Goal: Information Seeking & Learning: Learn about a topic

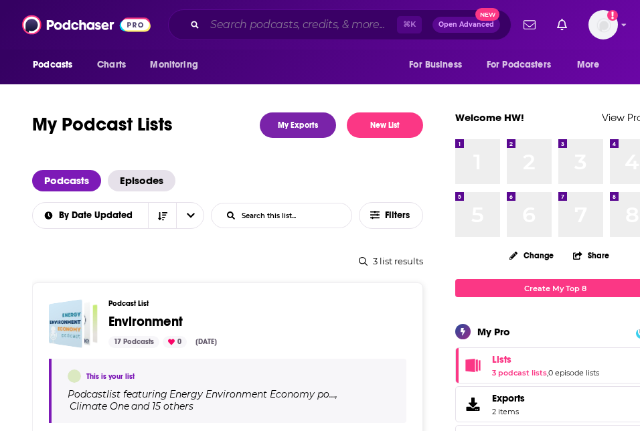
click at [330, 31] on input "Search podcasts, credits, & more..." at bounding box center [301, 24] width 192 height 21
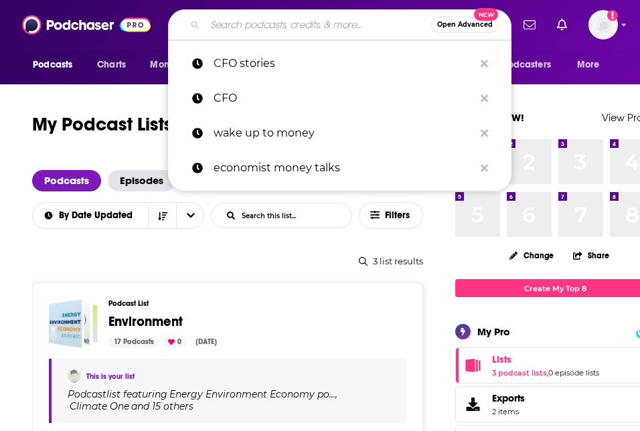
paste input "THE KING DEMS PODCAST"
type input "THE KING DEMS PODCAST"
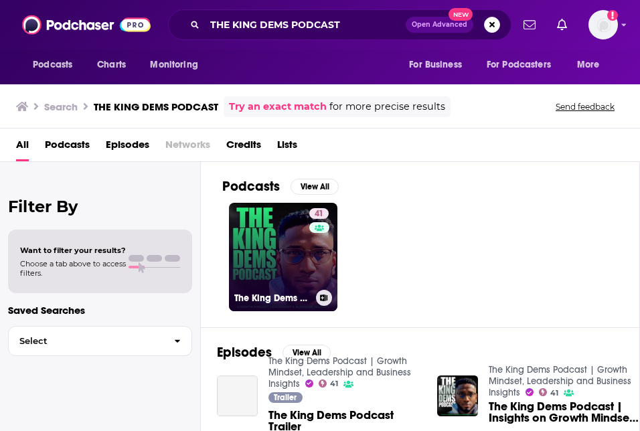
click at [281, 251] on link "41 The King Dems Podcast | Growth Mindset, Leadership and Business Insights" at bounding box center [283, 257] width 109 height 109
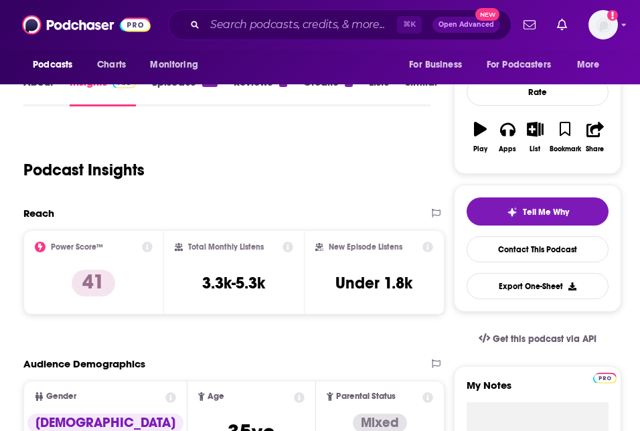
scroll to position [24, 0]
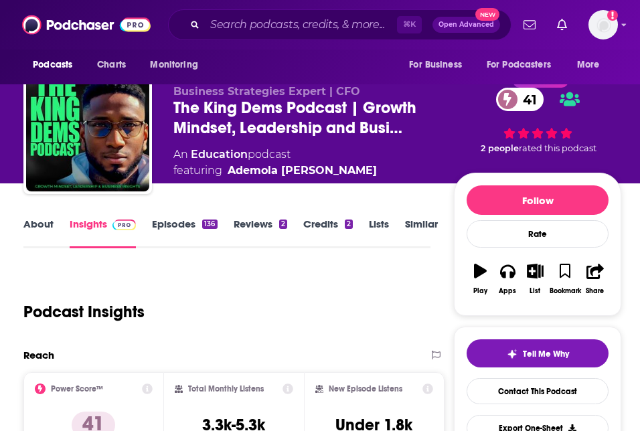
click at [42, 230] on link "About" at bounding box center [38, 233] width 30 height 31
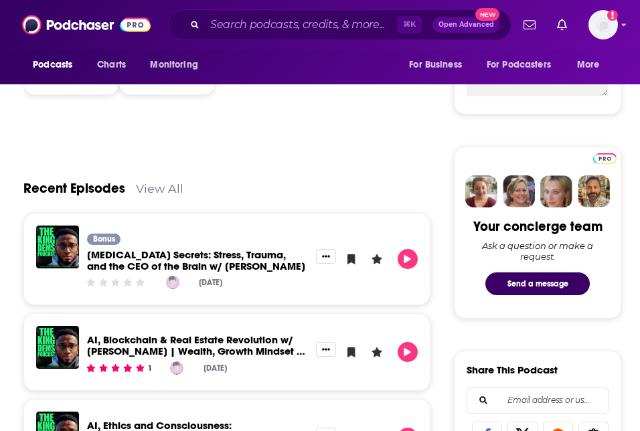
scroll to position [698, 0]
